Goal: Task Accomplishment & Management: Use online tool/utility

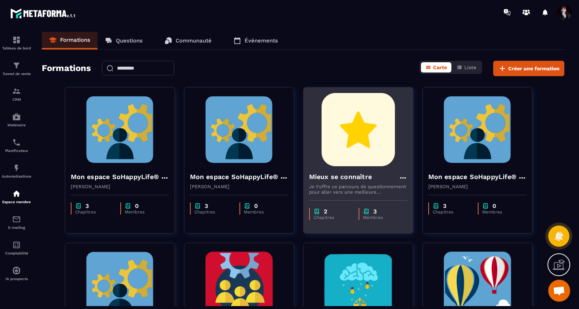
scroll to position [4764, 0]
click at [368, 115] on img at bounding box center [358, 129] width 98 height 73
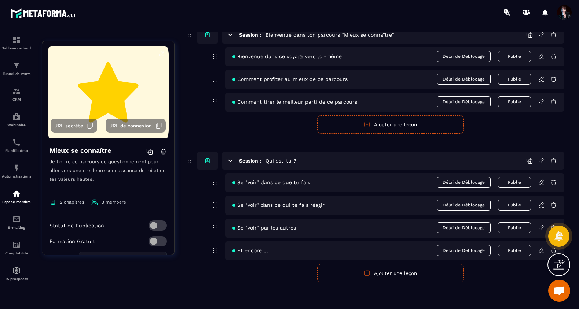
scroll to position [68, 0]
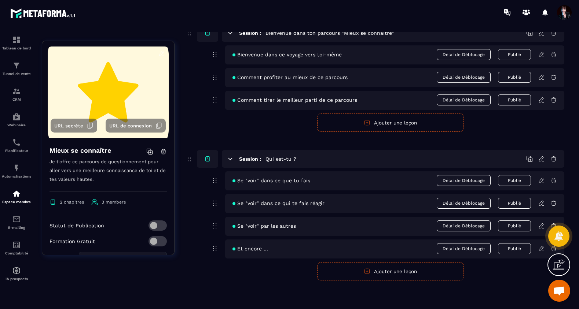
click at [541, 206] on icon at bounding box center [541, 203] width 7 height 7
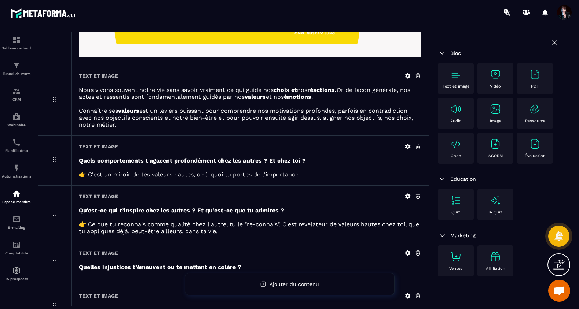
scroll to position [140, 0]
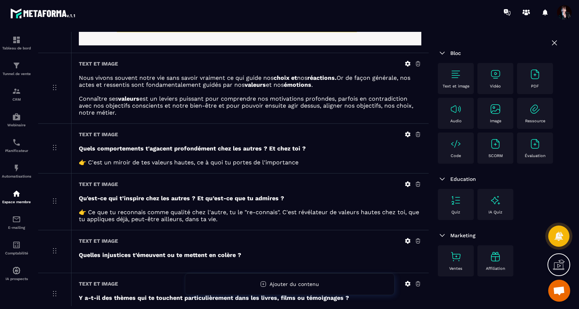
click at [409, 184] on icon at bounding box center [408, 185] width 6 height 6
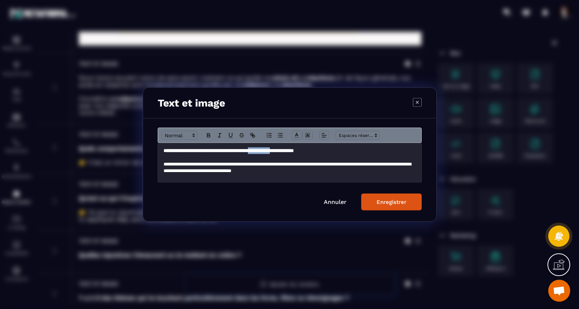
drag, startPoint x: 297, startPoint y: 151, endPoint x: 268, endPoint y: 151, distance: 29.0
click at [268, 151] on strong "**********" at bounding box center [229, 151] width 130 height 5
click at [414, 103] on icon "Modal window" at bounding box center [417, 102] width 9 height 9
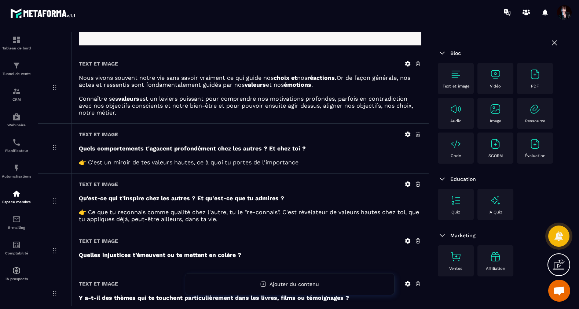
click at [457, 76] on img at bounding box center [456, 75] width 12 height 12
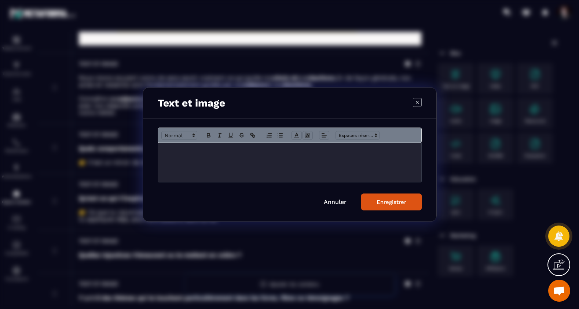
click at [304, 151] on p "Modal window" at bounding box center [290, 151] width 252 height 7
drag, startPoint x: 253, startPoint y: 153, endPoint x: 162, endPoint y: 151, distance: 91.0
click at [161, 151] on div "**********" at bounding box center [289, 162] width 263 height 39
click at [207, 136] on icon "Modal window" at bounding box center [208, 137] width 3 height 2
click at [385, 203] on div "Enregistrer" at bounding box center [392, 202] width 30 height 7
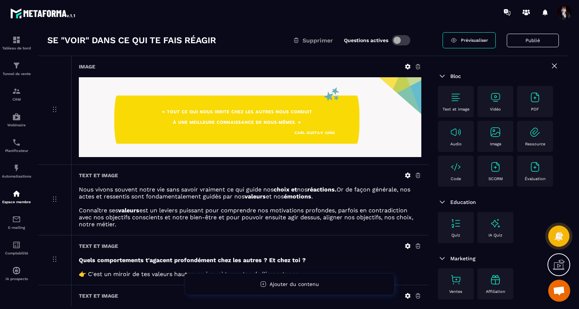
scroll to position [0, 0]
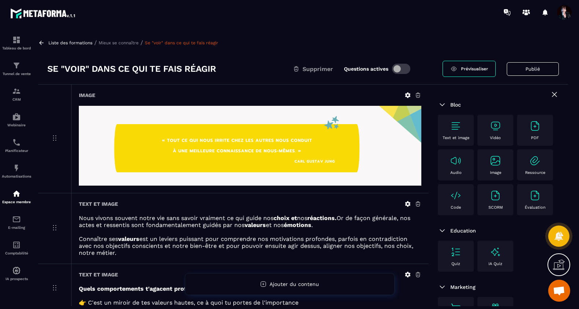
click at [116, 42] on p "Mieux se connaître" at bounding box center [119, 42] width 40 height 5
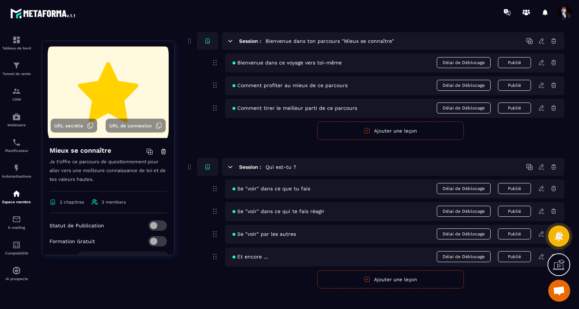
scroll to position [68, 0]
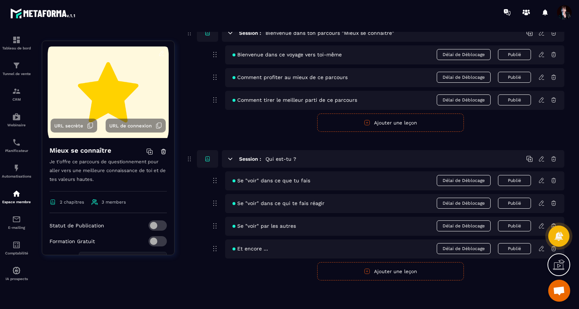
click at [540, 251] on icon at bounding box center [541, 248] width 4 height 5
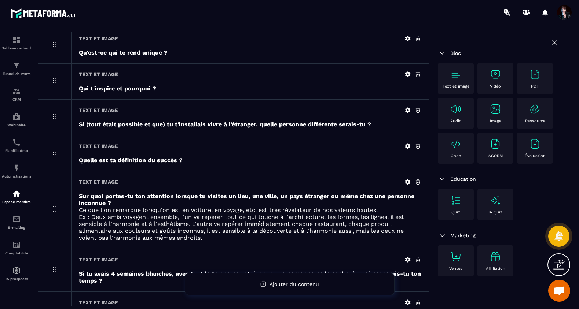
scroll to position [203, 0]
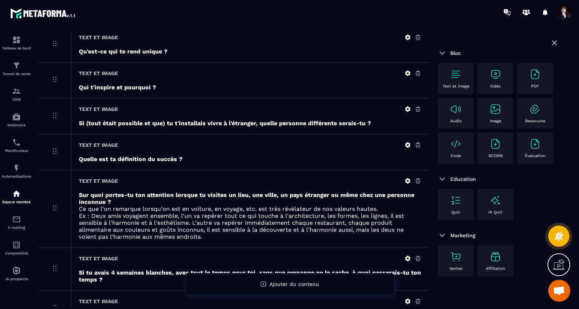
click at [458, 76] on img at bounding box center [456, 75] width 12 height 12
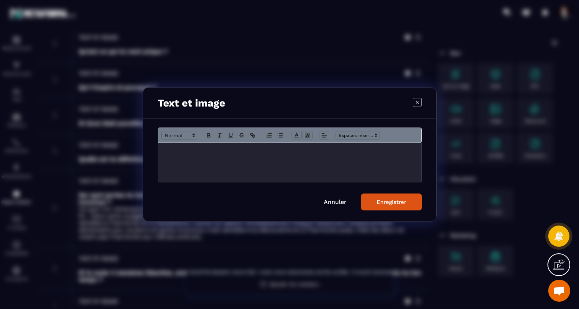
click at [278, 155] on div "Modal window" at bounding box center [289, 162] width 263 height 39
drag, startPoint x: 227, startPoint y: 155, endPoint x: 160, endPoint y: 151, distance: 66.5
click at [160, 151] on div "**********" at bounding box center [289, 162] width 263 height 39
click at [209, 134] on icon "Modal window" at bounding box center [208, 135] width 3 height 2
click at [401, 201] on div "Enregistrer" at bounding box center [392, 202] width 30 height 7
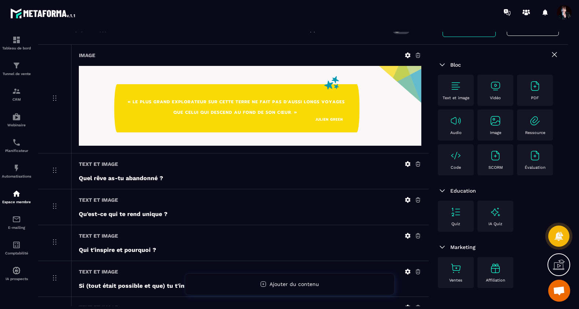
scroll to position [0, 0]
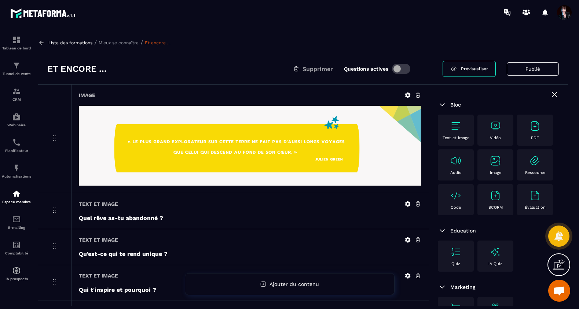
click at [125, 40] on p "Mieux se connaître" at bounding box center [119, 42] width 40 height 5
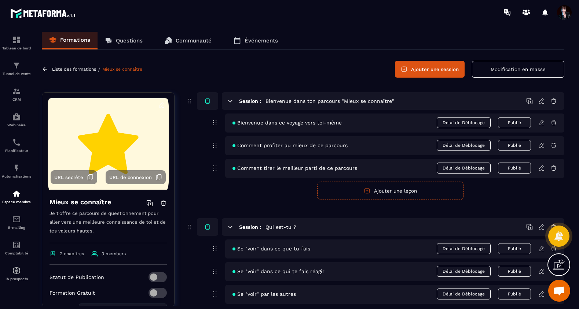
click at [78, 68] on p "Liste des formations" at bounding box center [74, 69] width 44 height 5
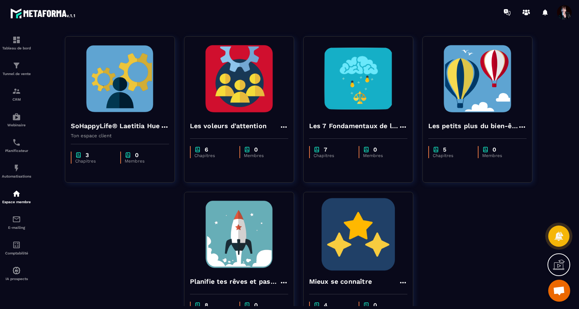
scroll to position [211, 0]
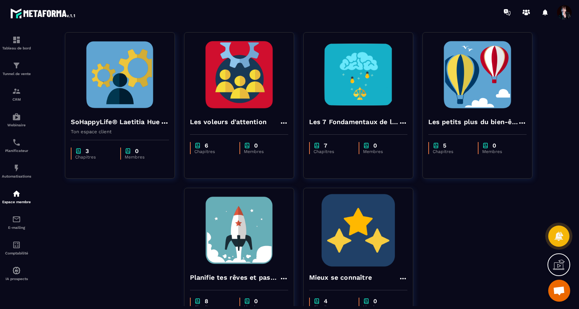
click at [245, 235] on img at bounding box center [239, 230] width 98 height 73
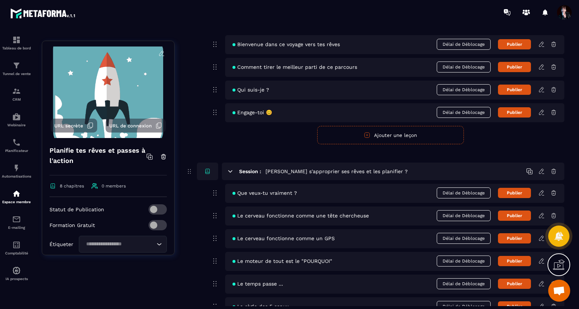
scroll to position [79, 0]
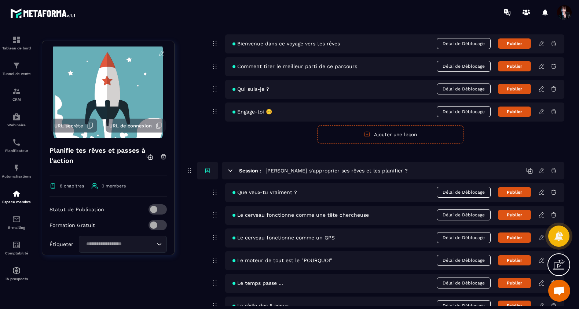
click at [542, 196] on div "Que veux-tu vraiment ? Délai de Déblocage Publier" at bounding box center [394, 192] width 339 height 19
click at [542, 192] on icon at bounding box center [541, 192] width 7 height 7
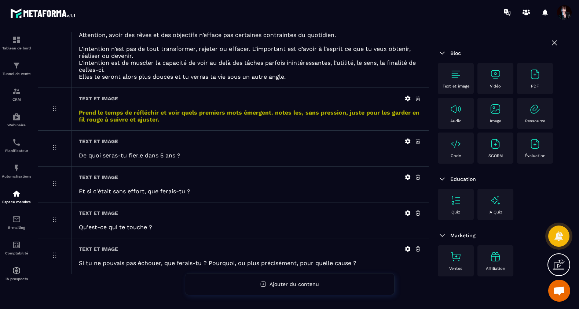
scroll to position [279, 0]
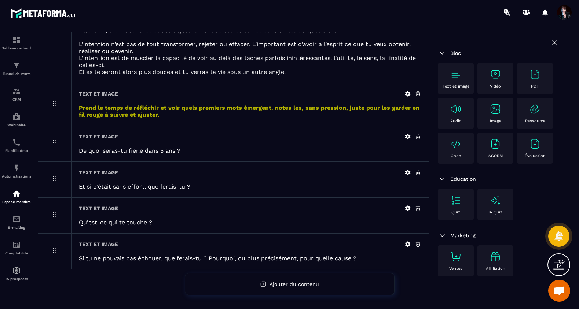
click at [455, 74] on img at bounding box center [456, 75] width 12 height 12
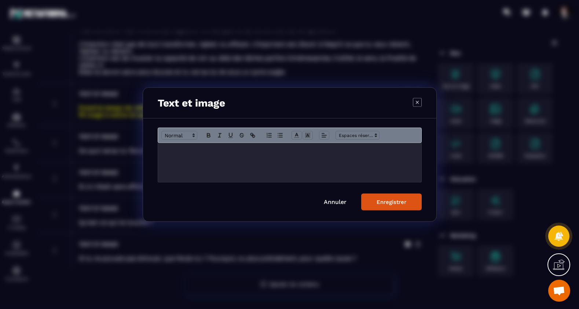
click at [234, 154] on div "Modal window" at bounding box center [289, 162] width 263 height 39
drag, startPoint x: 282, startPoint y: 151, endPoint x: 161, endPoint y: 151, distance: 121.7
click at [161, 151] on div "**********" at bounding box center [289, 162] width 263 height 39
click at [208, 135] on icon "Modal window" at bounding box center [208, 135] width 7 height 7
click at [388, 201] on div "Enregistrer" at bounding box center [392, 202] width 30 height 7
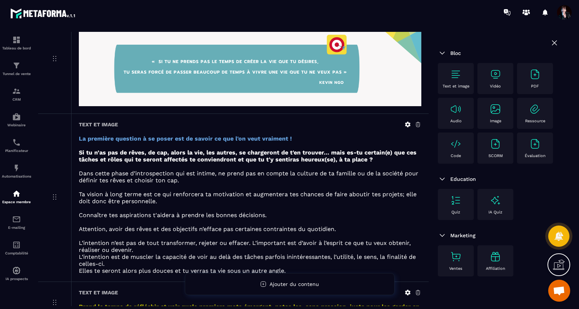
scroll to position [0, 0]
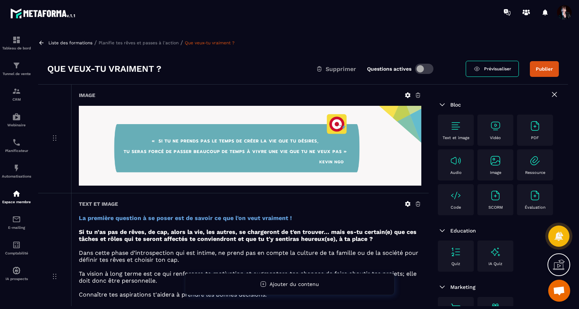
click at [487, 70] on span "Prévisualiser" at bounding box center [497, 68] width 27 height 5
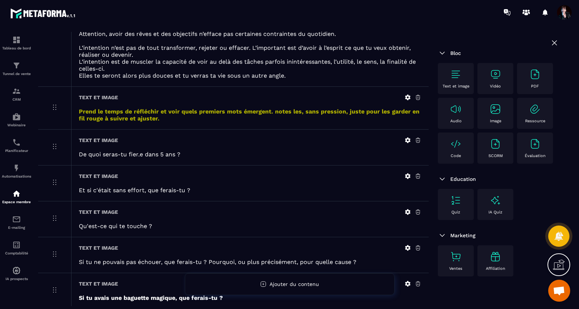
scroll to position [281, 0]
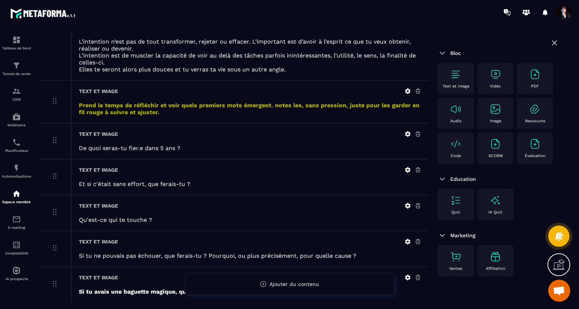
click at [408, 134] on icon at bounding box center [407, 134] width 7 height 7
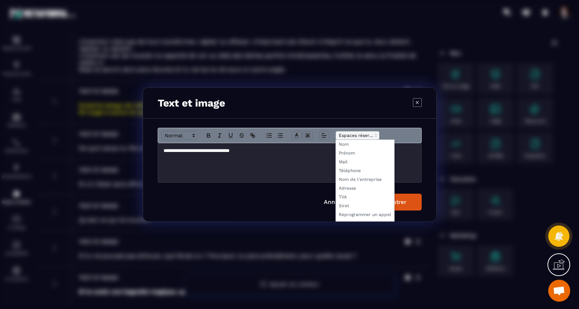
click at [375, 136] on icon "Modal window" at bounding box center [376, 135] width 7 height 7
click at [319, 154] on p "**********" at bounding box center [290, 151] width 252 height 7
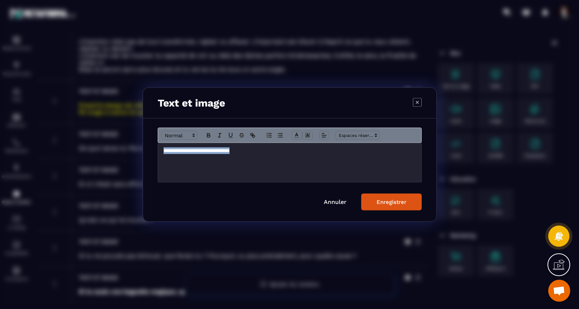
drag, startPoint x: 251, startPoint y: 153, endPoint x: 162, endPoint y: 150, distance: 89.2
click at [161, 150] on div "**********" at bounding box center [289, 162] width 263 height 39
click at [209, 135] on icon "Modal window" at bounding box center [208, 135] width 3 height 2
click at [377, 202] on div "Enregistrer" at bounding box center [392, 202] width 30 height 7
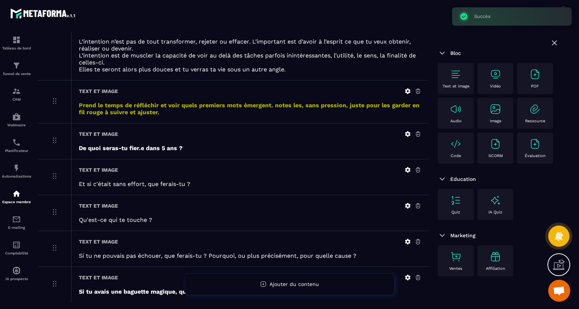
click at [407, 172] on icon at bounding box center [408, 170] width 6 height 6
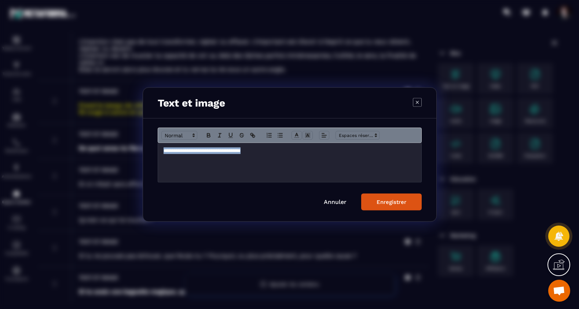
drag, startPoint x: 260, startPoint y: 154, endPoint x: 168, endPoint y: 146, distance: 92.0
click at [168, 146] on div "**********" at bounding box center [289, 162] width 263 height 39
click at [209, 135] on icon "Modal window" at bounding box center [208, 135] width 3 height 2
click at [386, 202] on div "Enregistrer" at bounding box center [392, 202] width 30 height 7
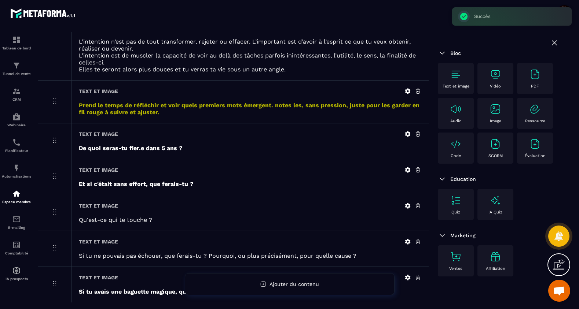
click at [406, 206] on icon at bounding box center [408, 206] width 6 height 6
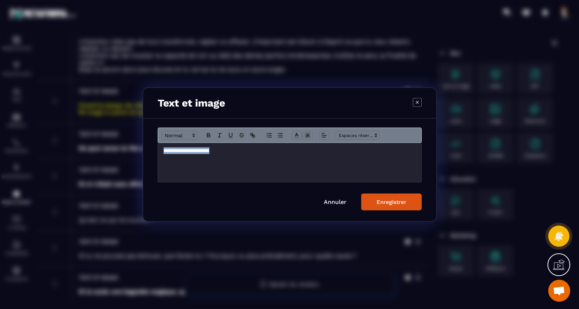
drag, startPoint x: 232, startPoint y: 152, endPoint x: 155, endPoint y: 151, distance: 77.4
click at [155, 151] on div "**********" at bounding box center [289, 170] width 293 height 103
click at [208, 134] on icon "Modal window" at bounding box center [208, 135] width 7 height 7
click at [400, 204] on div "Enregistrer" at bounding box center [392, 202] width 30 height 7
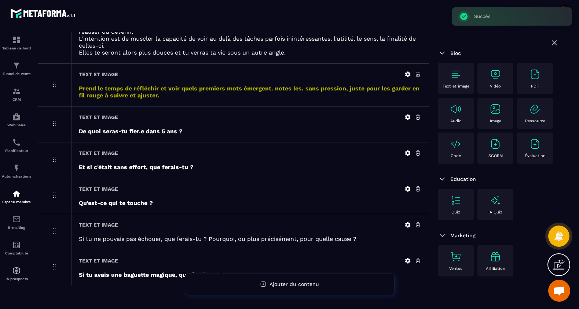
scroll to position [315, 0]
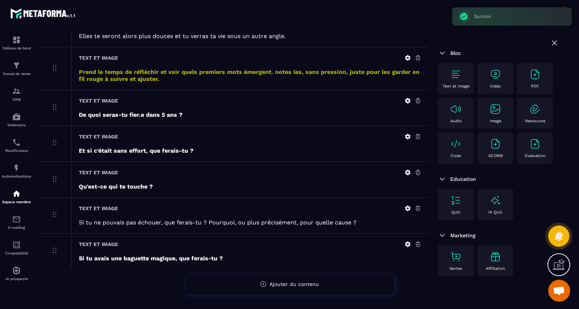
click at [407, 209] on icon at bounding box center [407, 208] width 7 height 7
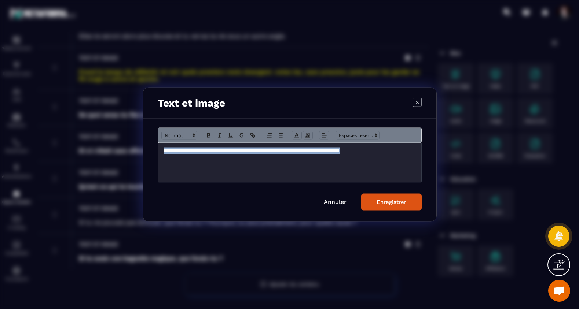
drag, startPoint x: 398, startPoint y: 151, endPoint x: 161, endPoint y: 150, distance: 237.3
click at [161, 150] on div "**********" at bounding box center [289, 162] width 263 height 39
click at [209, 134] on icon "Modal window" at bounding box center [208, 135] width 7 height 7
click at [380, 201] on div "Enregistrer" at bounding box center [392, 202] width 30 height 7
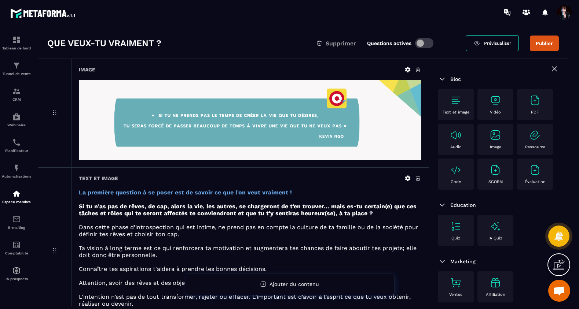
scroll to position [0, 0]
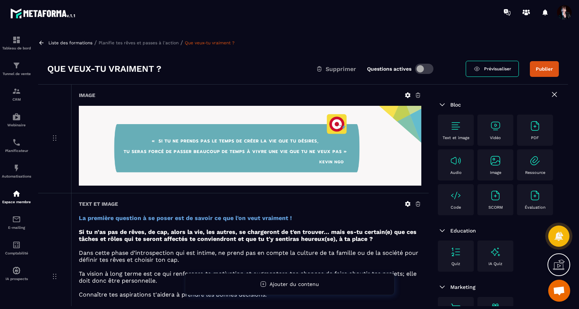
click at [85, 41] on p "Liste des formations" at bounding box center [70, 42] width 44 height 5
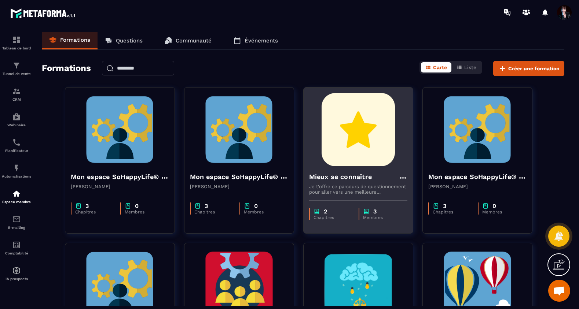
click at [345, 165] on img at bounding box center [358, 129] width 98 height 73
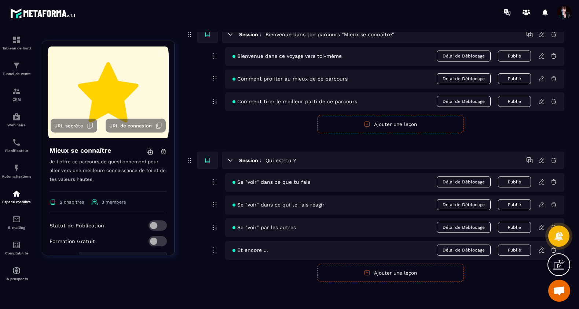
scroll to position [68, 0]
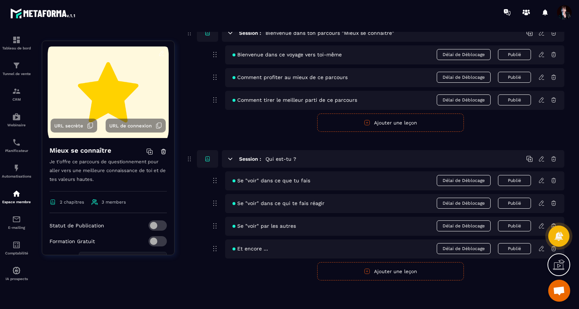
click at [540, 251] on icon at bounding box center [541, 249] width 7 height 7
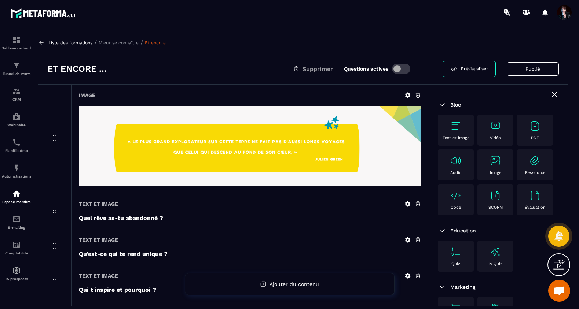
click at [458, 122] on img at bounding box center [456, 126] width 12 height 12
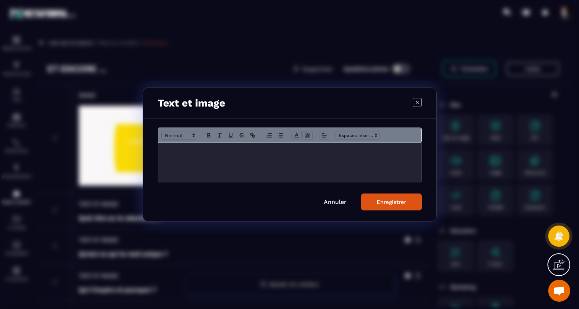
click at [209, 151] on p "Modal window" at bounding box center [290, 151] width 252 height 7
drag, startPoint x: 294, startPoint y: 151, endPoint x: 163, endPoint y: 150, distance: 131.7
click at [163, 150] on div "**********" at bounding box center [289, 162] width 263 height 39
click at [208, 132] on icon "Modal window" at bounding box center [208, 135] width 7 height 7
click at [389, 204] on div "Enregistrer" at bounding box center [392, 202] width 30 height 7
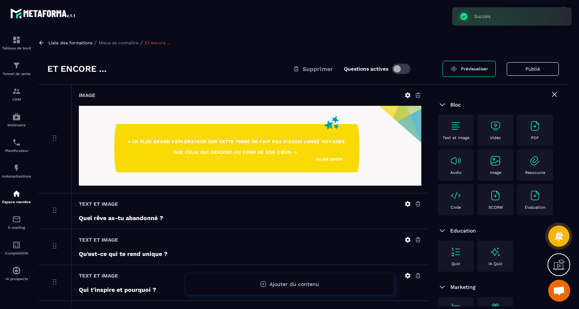
click at [79, 43] on p "Liste des formations" at bounding box center [70, 42] width 44 height 5
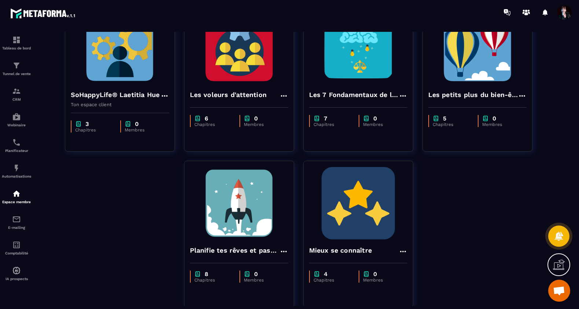
scroll to position [259, 0]
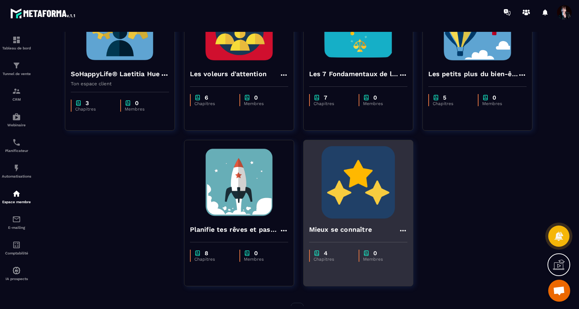
click at [359, 171] on img at bounding box center [358, 182] width 98 height 73
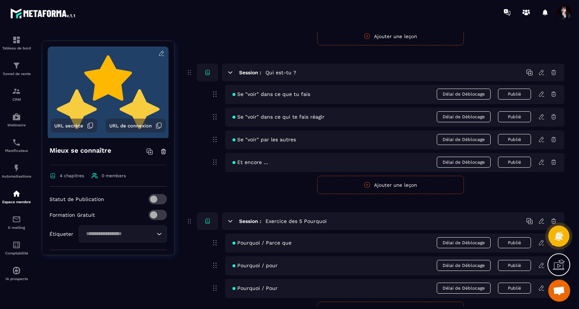
scroll to position [161, 0]
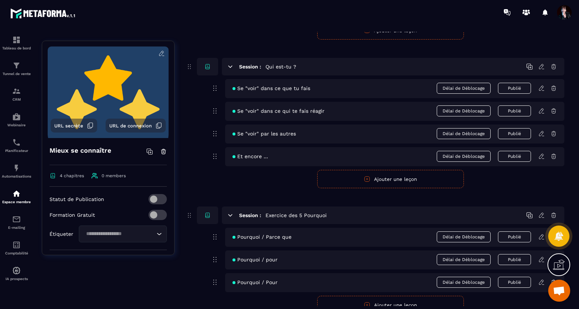
click at [543, 157] on icon at bounding box center [541, 156] width 7 height 7
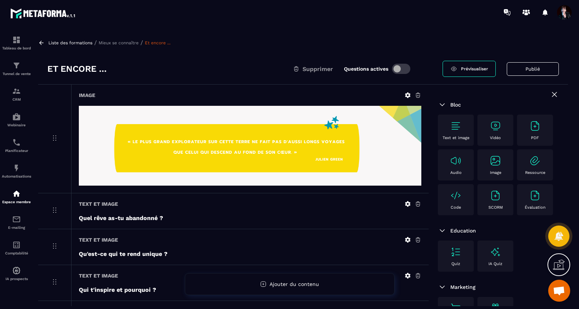
click at [455, 125] on img at bounding box center [456, 126] width 12 height 12
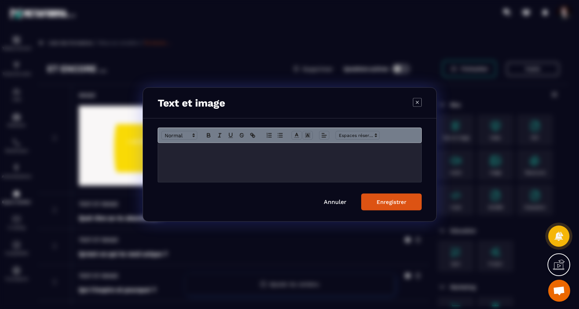
click at [266, 162] on div "Modal window" at bounding box center [289, 162] width 263 height 39
drag, startPoint x: 303, startPoint y: 151, endPoint x: 160, endPoint y: 150, distance: 142.7
click at [160, 150] on div "**********" at bounding box center [289, 162] width 263 height 39
click at [208, 132] on icon "Modal window" at bounding box center [208, 135] width 7 height 7
click at [390, 204] on div "Enregistrer" at bounding box center [392, 202] width 30 height 7
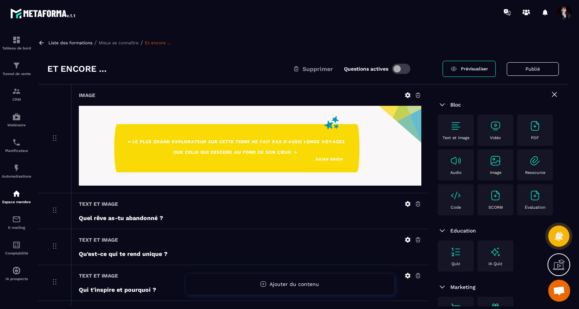
click at [71, 43] on p "Liste des formations" at bounding box center [70, 42] width 44 height 5
